Goal: Find specific page/section: Find specific page/section

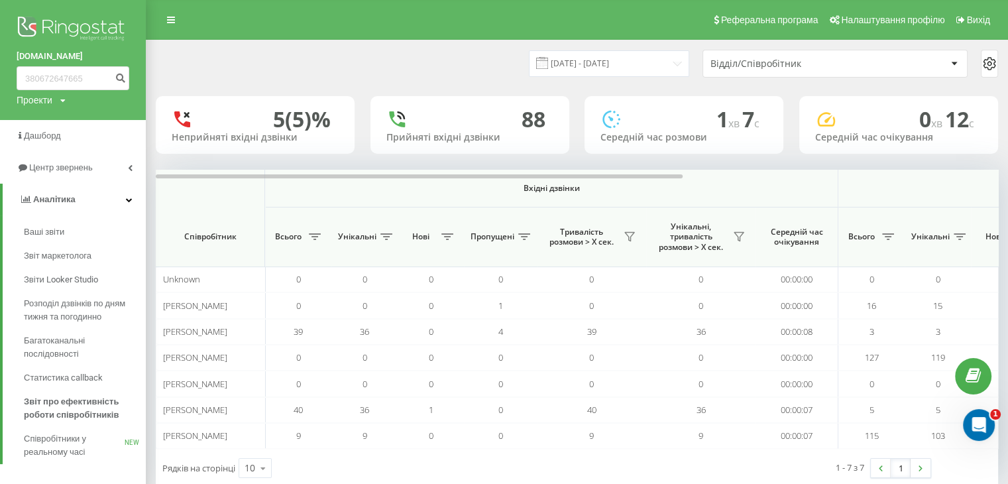
type input "380672647665"
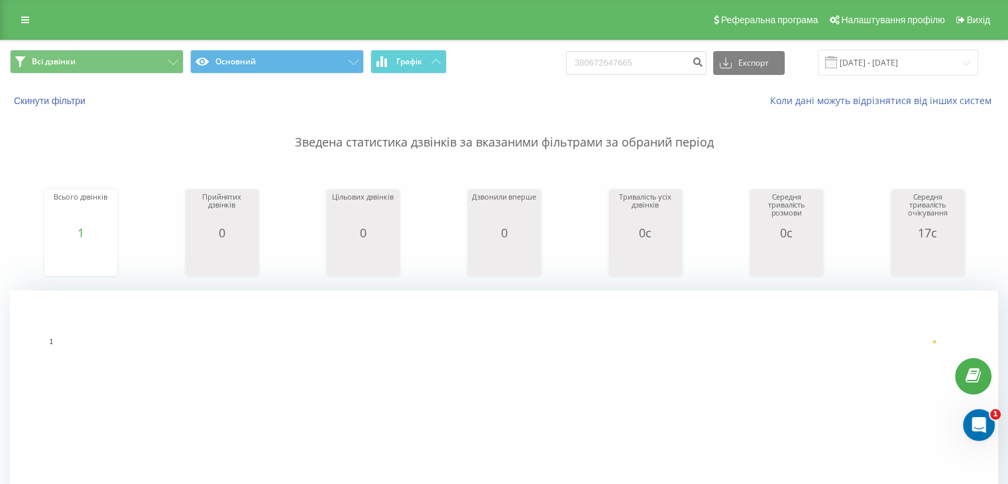
drag, startPoint x: 23, startPoint y: 19, endPoint x: 25, endPoint y: 26, distance: 7.8
click at [23, 19] on icon at bounding box center [25, 19] width 8 height 9
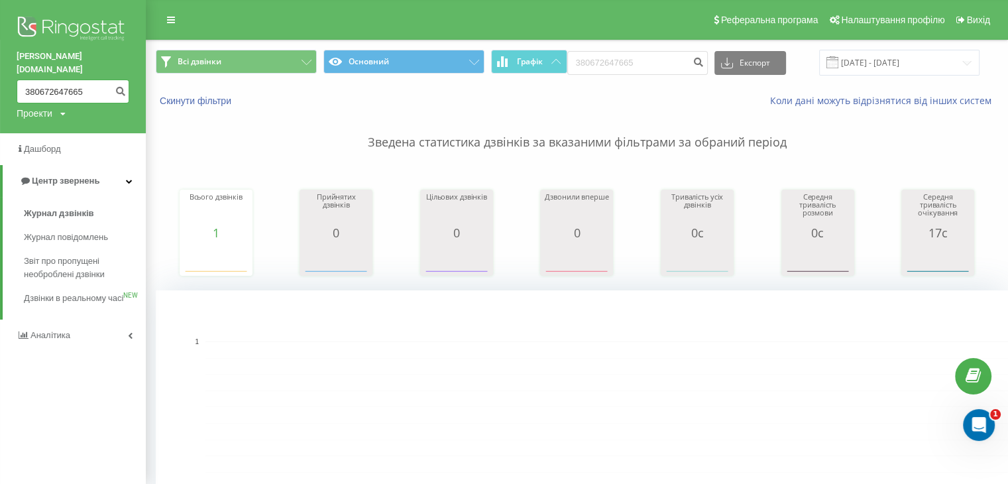
click at [59, 82] on input "380672647665" at bounding box center [73, 92] width 113 height 24
drag, startPoint x: 87, startPoint y: 75, endPoint x: 22, endPoint y: 75, distance: 64.9
click at [22, 80] on input "380672647665" at bounding box center [73, 92] width 113 height 24
paste input "977981183"
type input "380977981183"
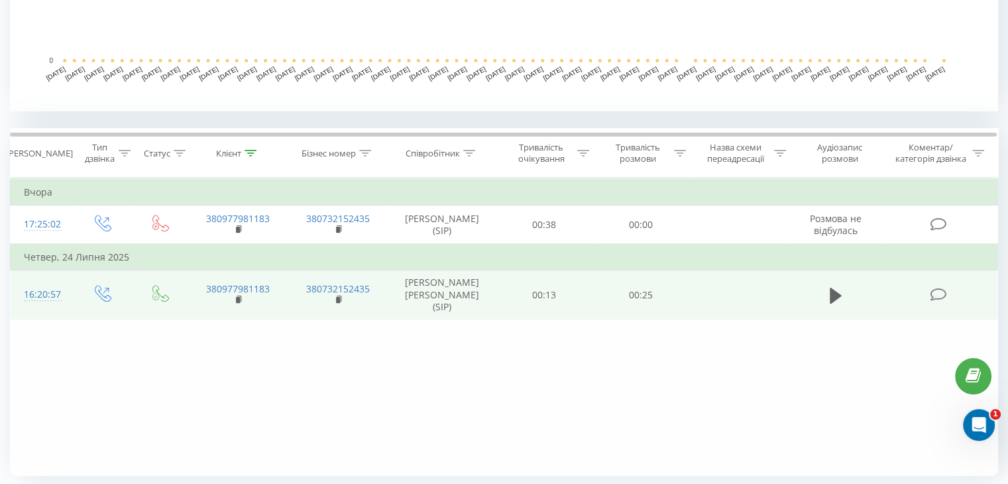
scroll to position [485, 0]
